Goal: Find specific page/section: Find specific page/section

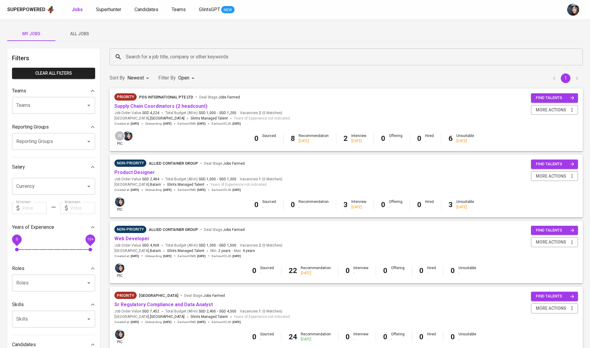
click at [80, 29] on button "All Jobs" at bounding box center [79, 33] width 48 height 14
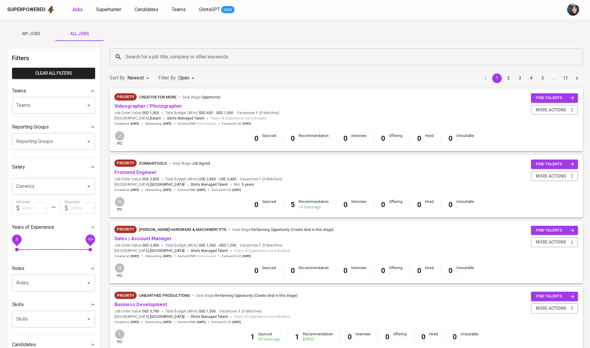
click at [173, 61] on input "Search for a job title, company or other keywords" at bounding box center [347, 56] width 446 height 11
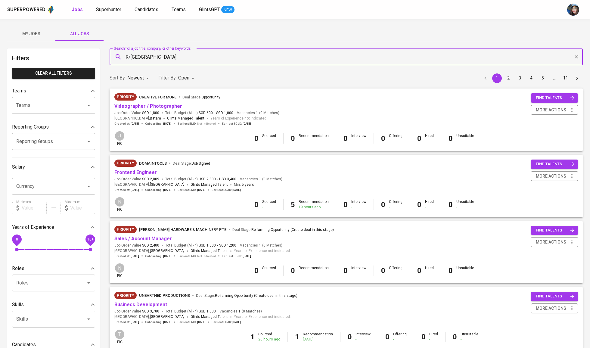
type input "R/GA"
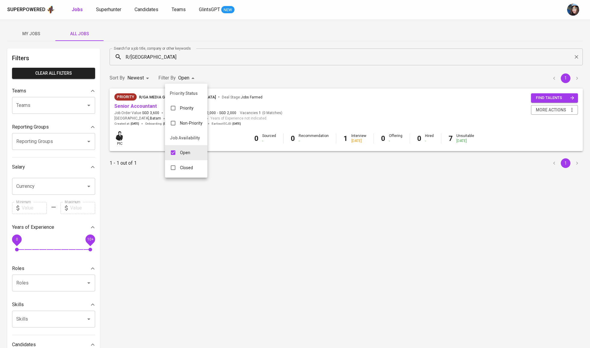
click at [191, 77] on body "Superpowered Jobs Superhunter Candidates Teams GlintsGPT NEW My Jobs All Jobs F…" at bounding box center [295, 205] width 590 height 411
click at [193, 173] on div "Closed" at bounding box center [181, 167] width 33 height 11
type input "OPEN,CLOSE"
checkbox input "true"
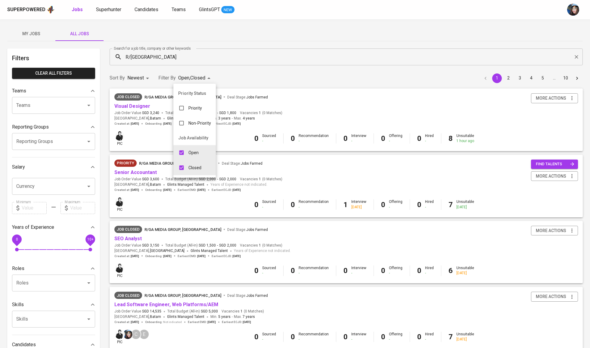
click at [149, 132] on div at bounding box center [295, 174] width 590 height 348
click at [139, 105] on link "Visual Designer" at bounding box center [132, 106] width 36 height 6
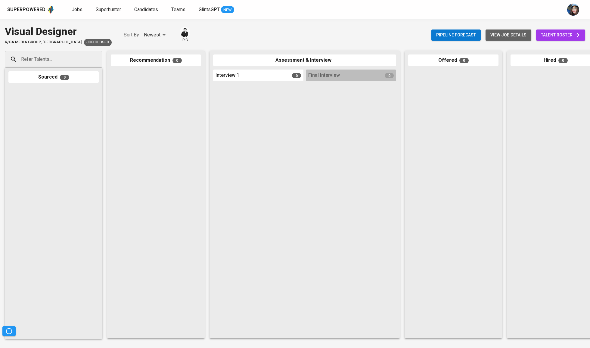
click at [505, 38] on span "view job details" at bounding box center [508, 35] width 36 height 8
